Goal: Find specific page/section: Find specific page/section

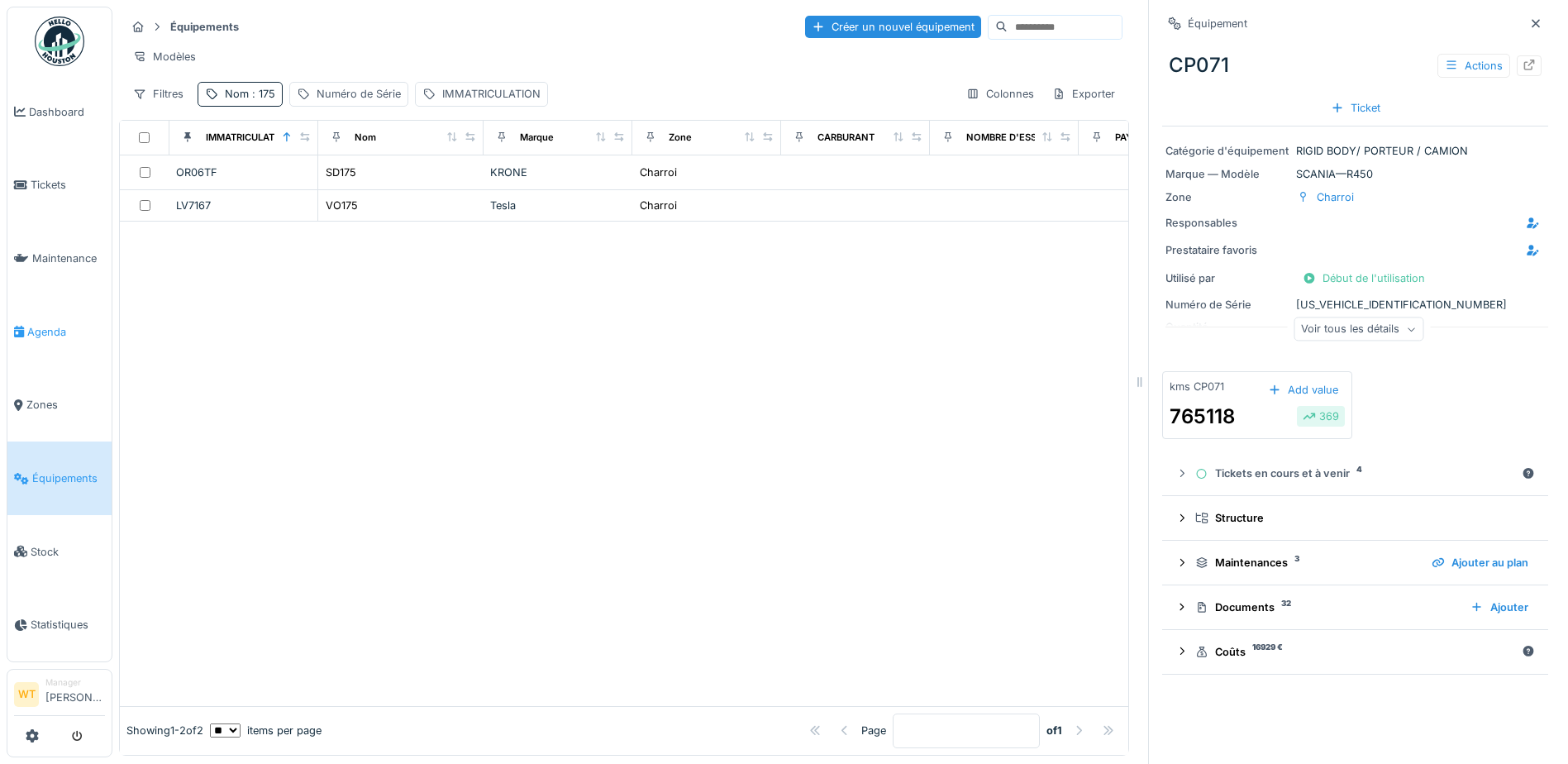
click at [76, 324] on span "Agenda" at bounding box center [66, 331] width 77 height 16
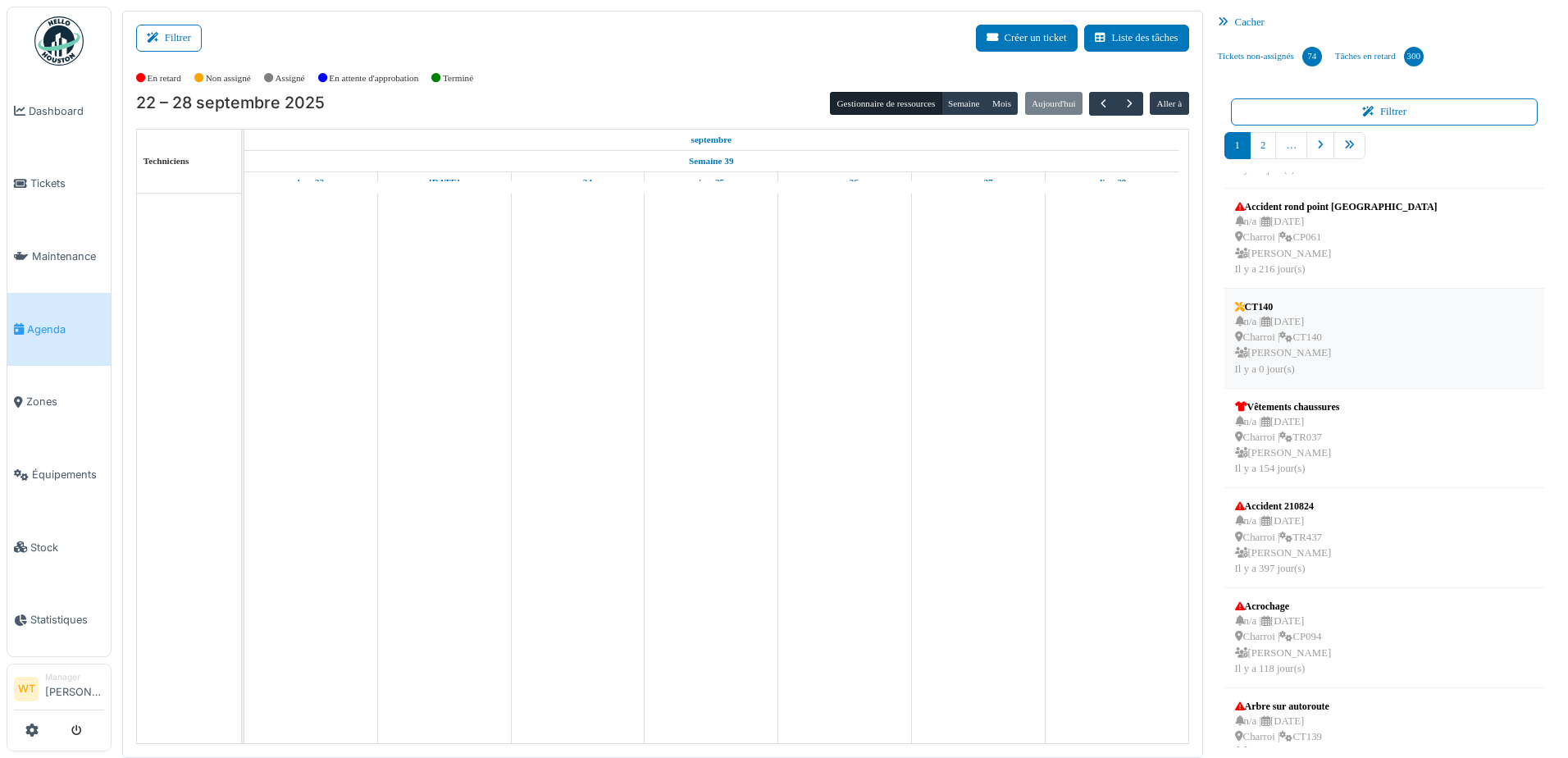
scroll to position [328, 0]
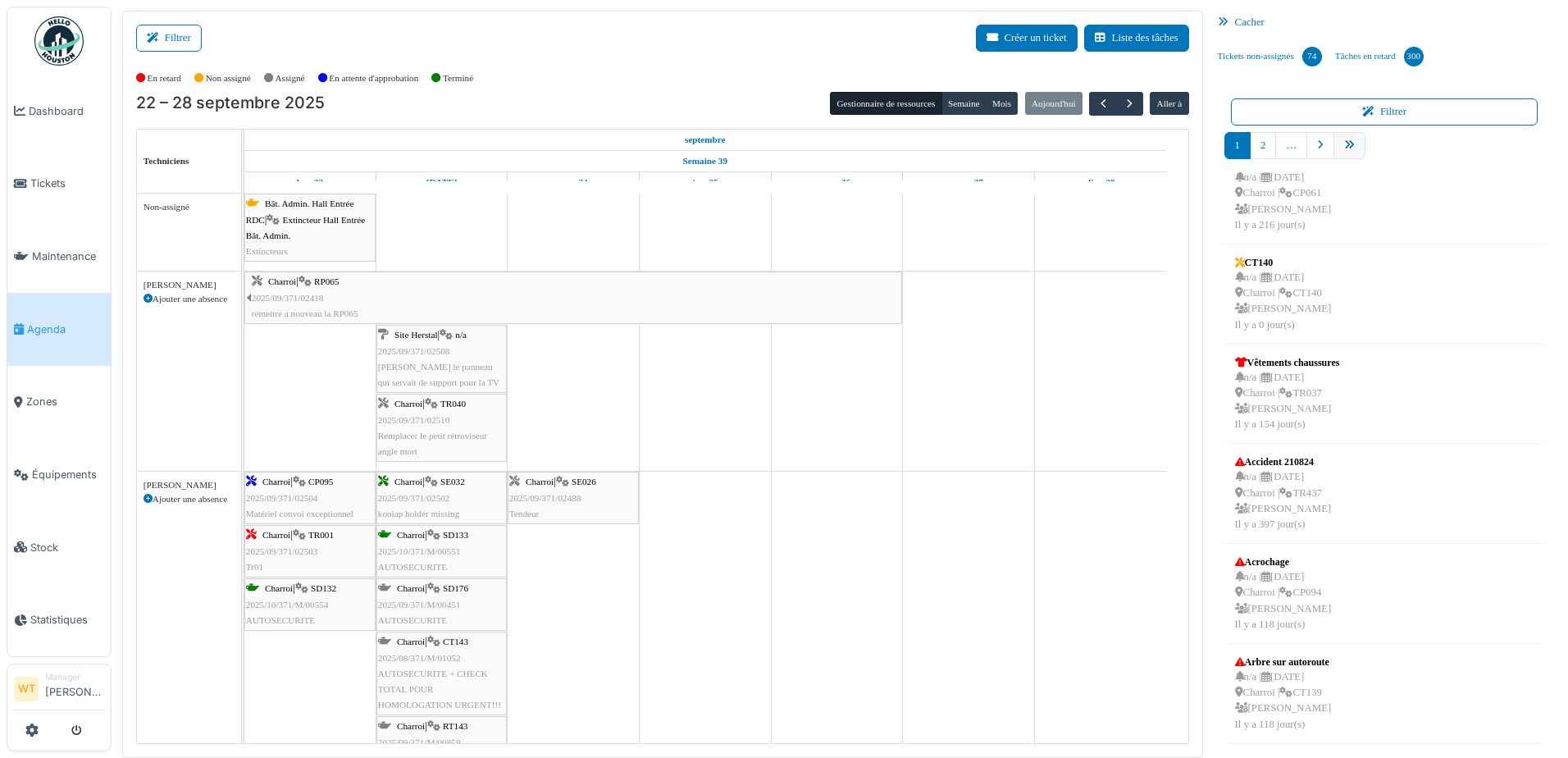
click at [1344, 149] on icon "pager" at bounding box center [1350, 146] width 11 height 11
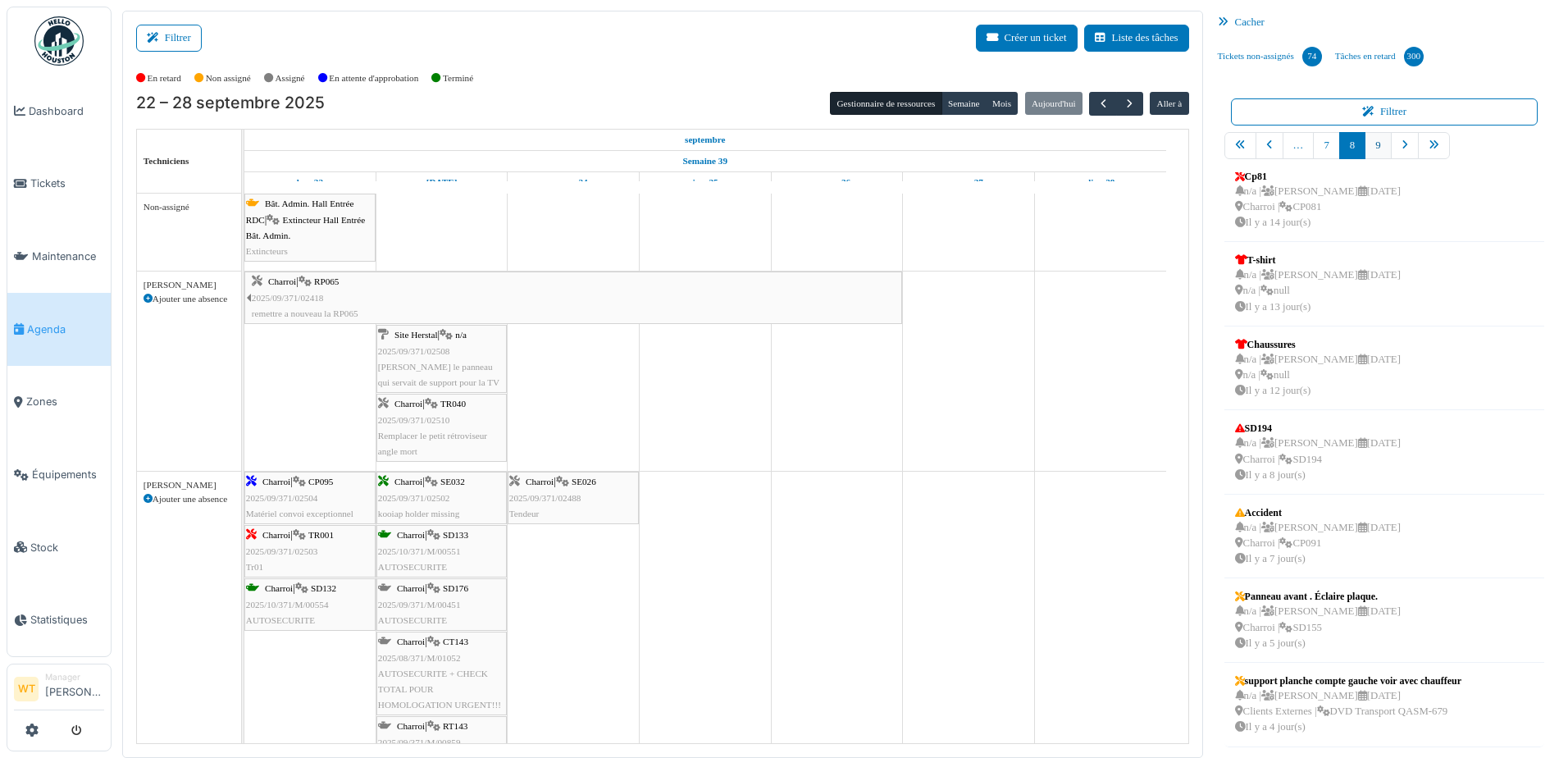
click at [1367, 150] on link "9" at bounding box center [1377, 146] width 26 height 27
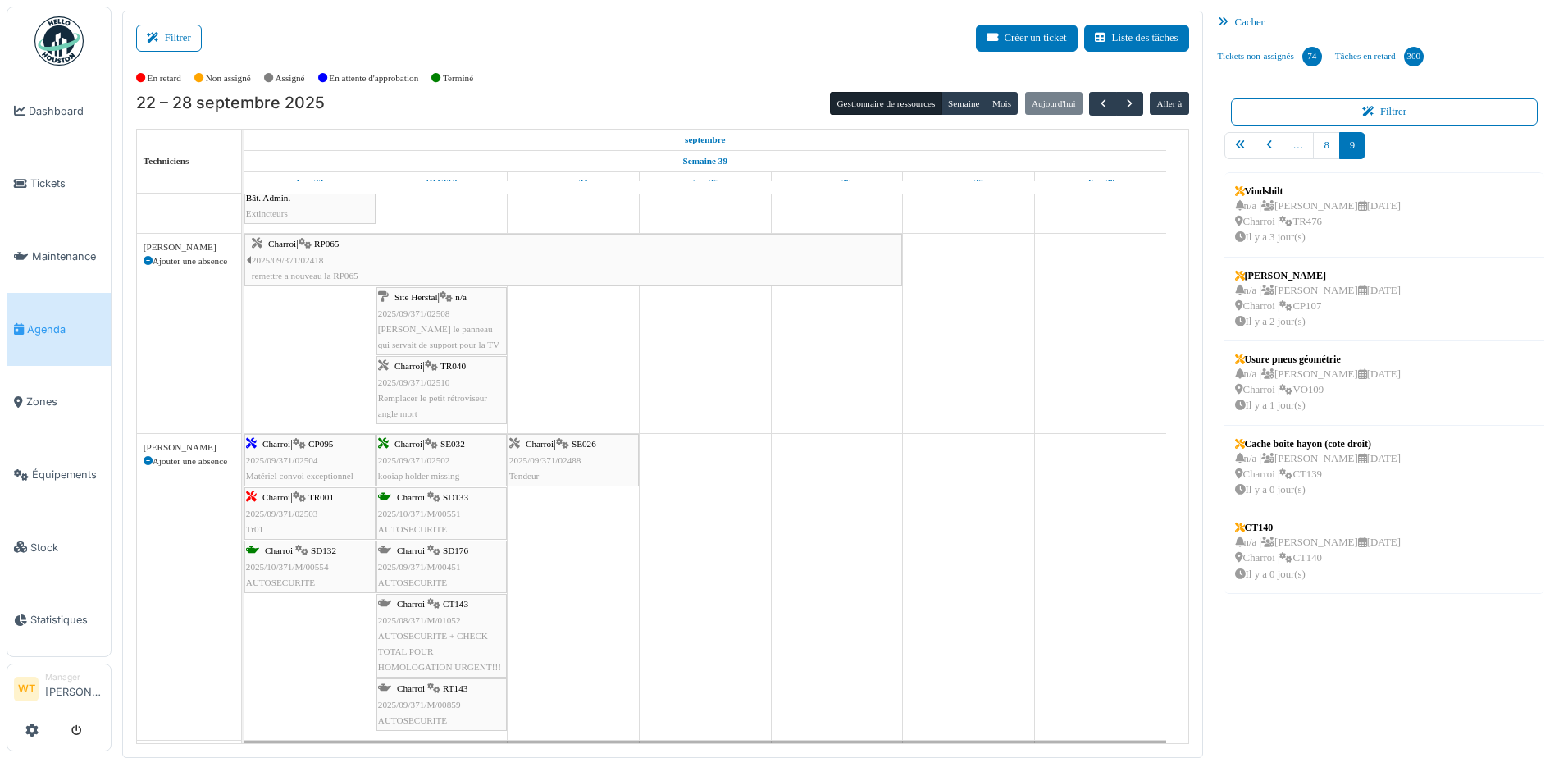
scroll to position [0, 0]
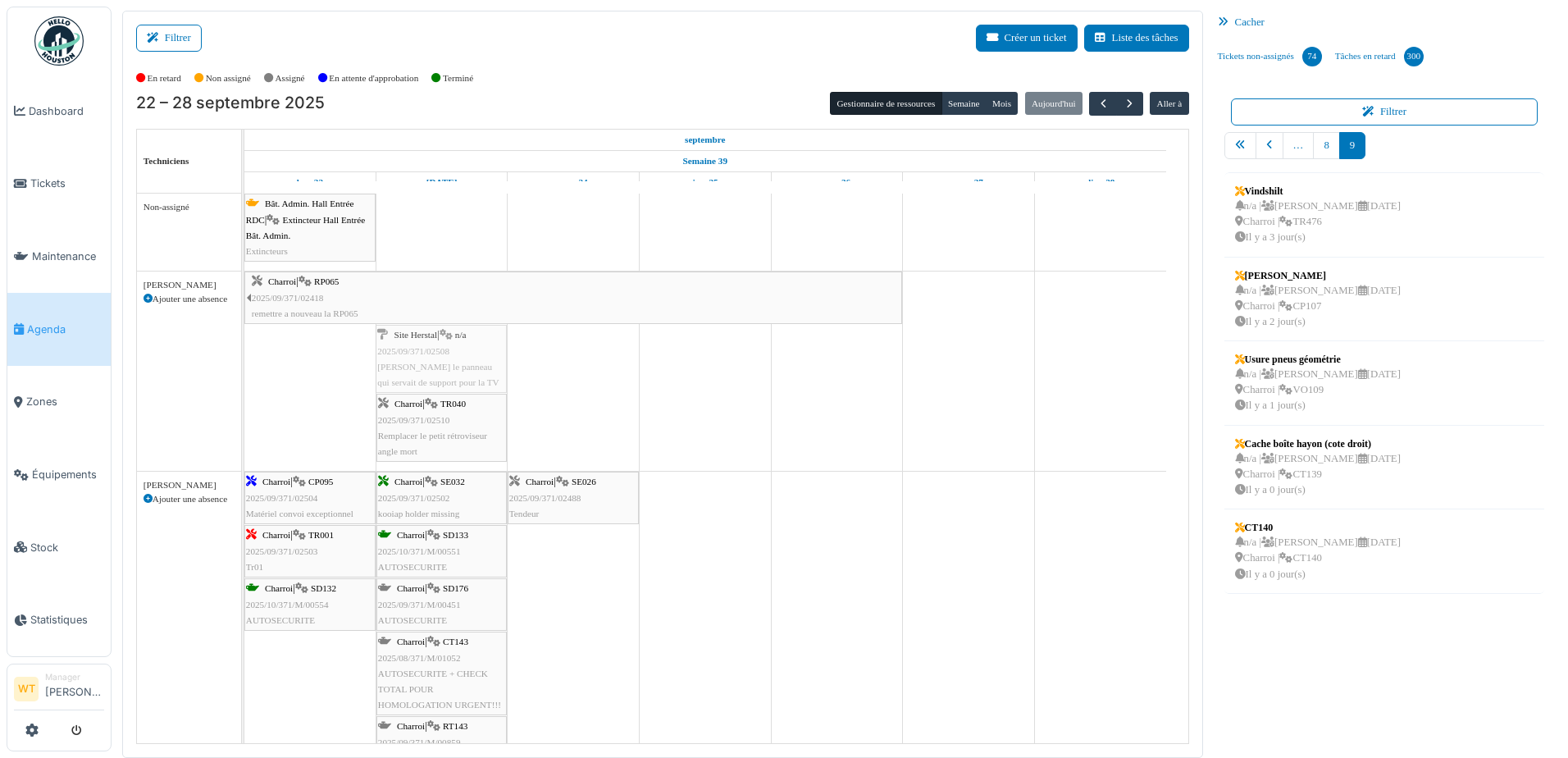
drag, startPoint x: 480, startPoint y: 389, endPoint x: 551, endPoint y: 388, distance: 71.0
click at [245, 388] on div "Charroi | RP065 2025/09/371/02418 remettre a nouveau la RP065 Site Herstal | n/…" at bounding box center [245, 371] width 0 height 199
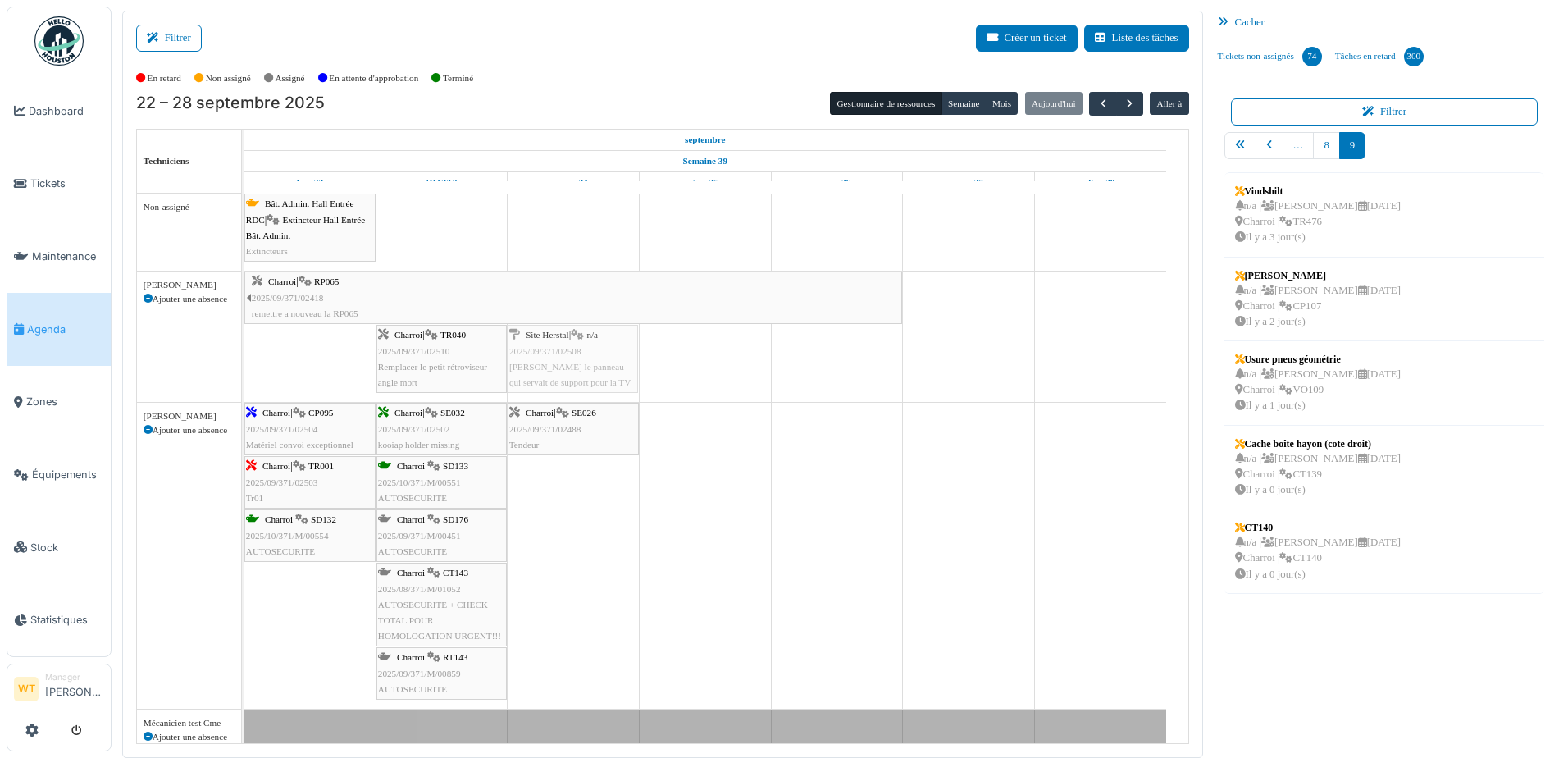
drag, startPoint x: 551, startPoint y: 375, endPoint x: 482, endPoint y: 372, distance: 69.1
click at [245, 372] on div "Charroi | RP065 2025/09/371/02418 remettre a nouveau la RP065 Charroi | TR040 2…" at bounding box center [245, 336] width 0 height 131
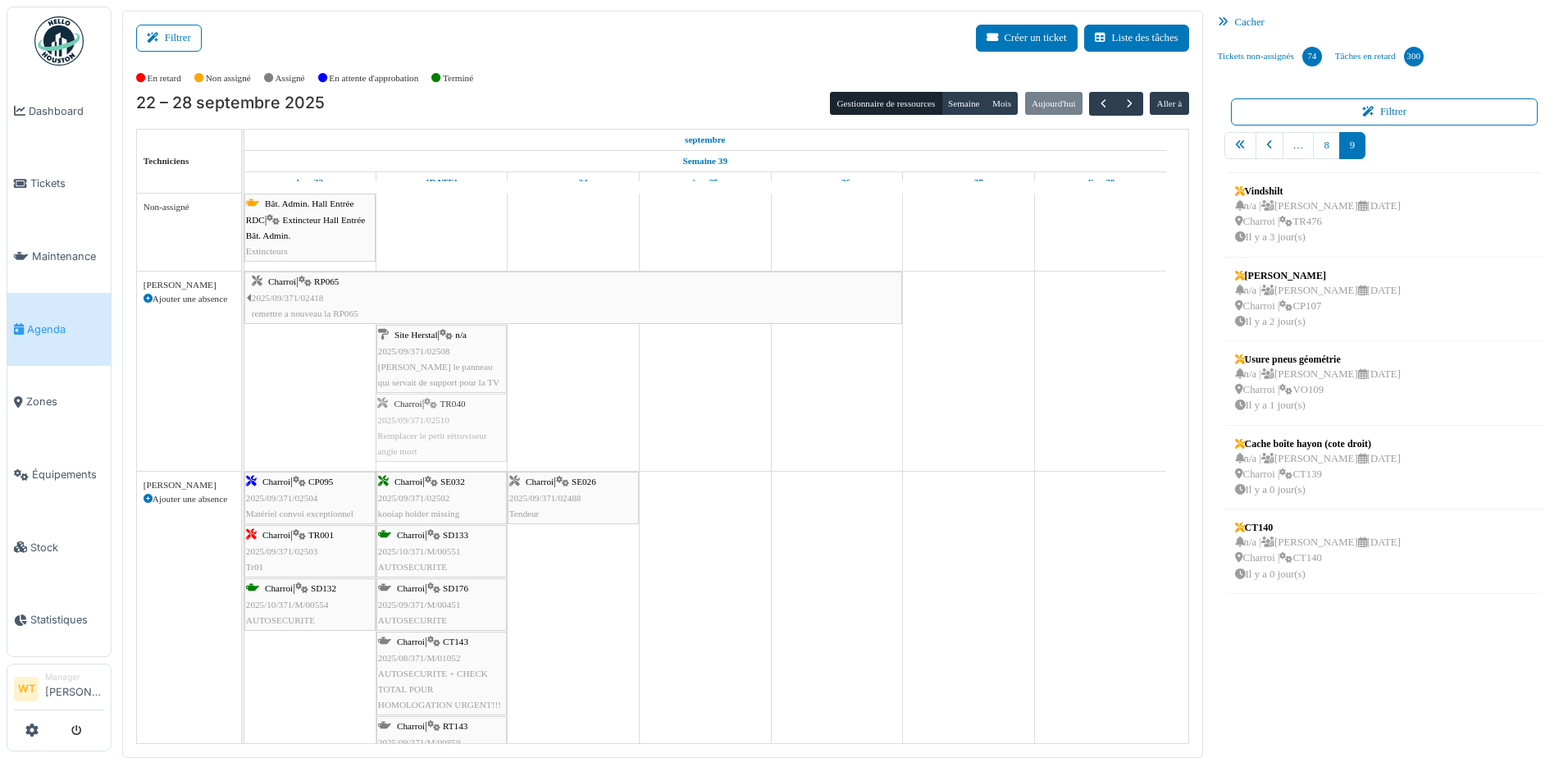
drag, startPoint x: 476, startPoint y: 413, endPoint x: 540, endPoint y: 414, distance: 64.0
click at [245, 426] on div "Charroi | RP065 2025/09/371/02418 remettre a nouveau la RP065 Site Herstal | n/…" at bounding box center [245, 371] width 0 height 199
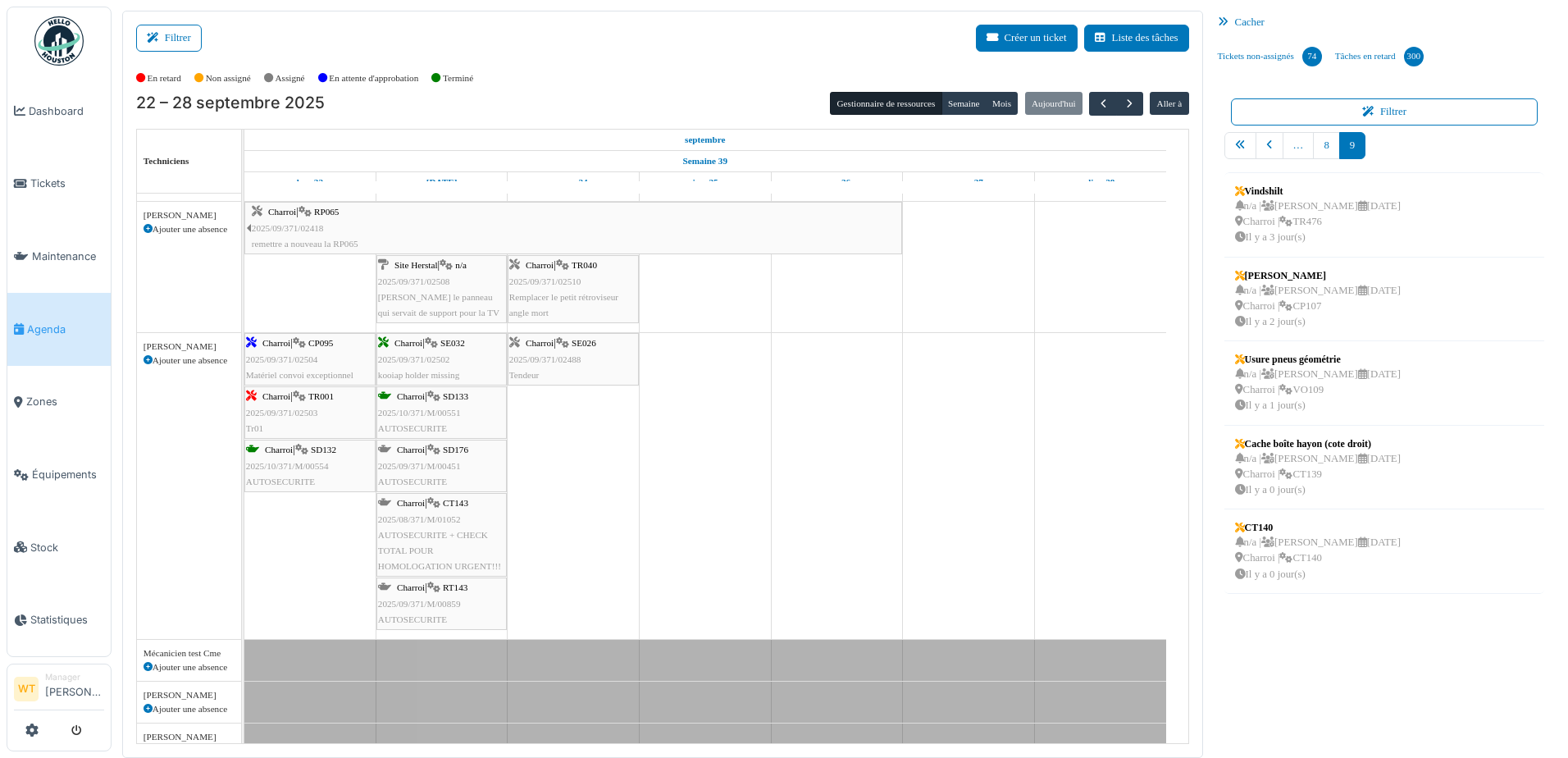
scroll to position [82, 0]
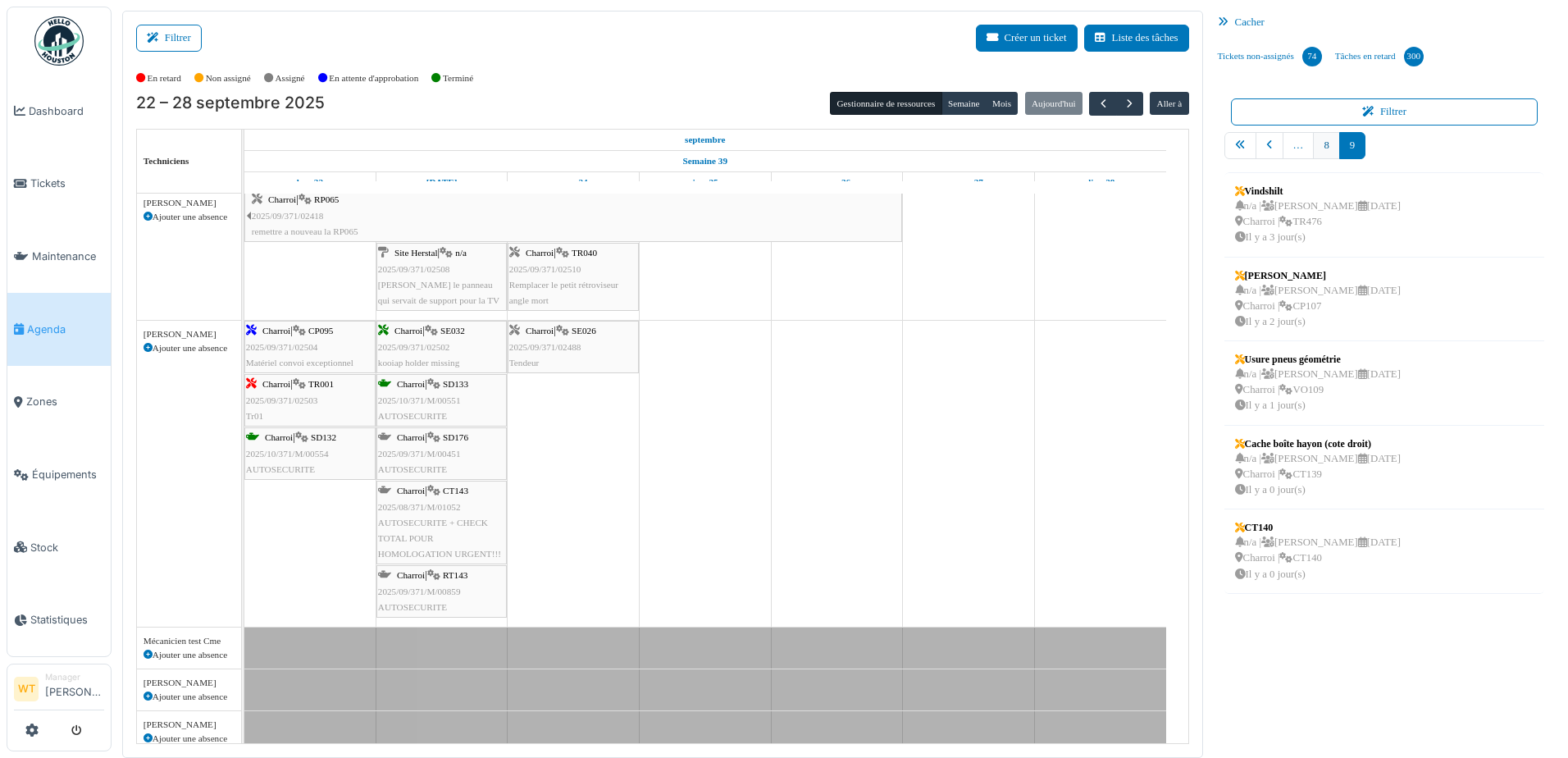
click at [1313, 142] on link "8" at bounding box center [1326, 146] width 26 height 27
